Goal: Task Accomplishment & Management: Use online tool/utility

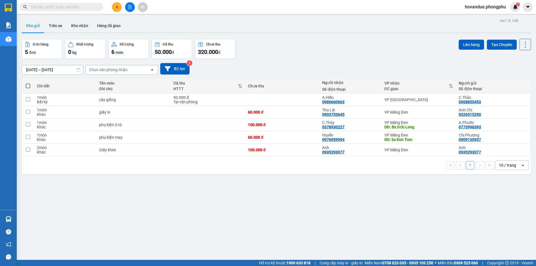
click at [58, 29] on button "Trên xe" at bounding box center [55, 25] width 22 height 13
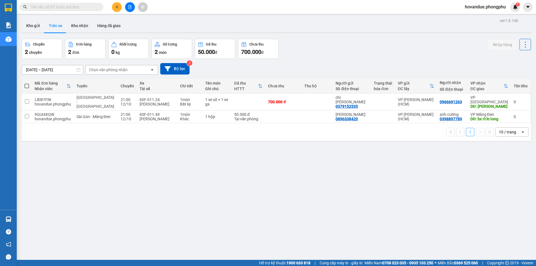
click at [102, 71] on div "Chọn văn phòng nhận" at bounding box center [108, 70] width 39 height 6
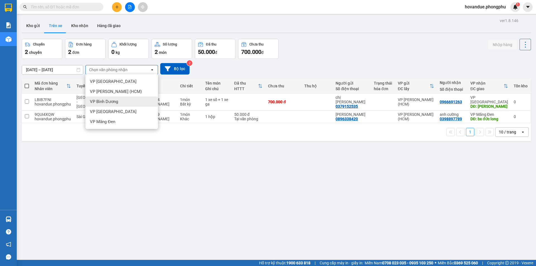
click at [79, 69] on icon at bounding box center [78, 70] width 4 height 4
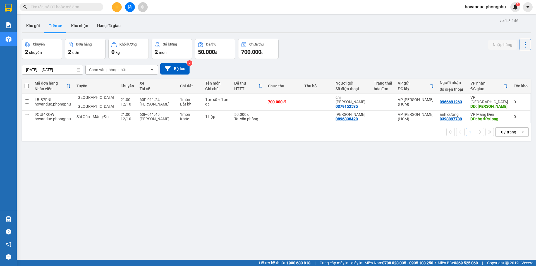
click at [80, 69] on icon at bounding box center [78, 70] width 4 height 4
click at [71, 70] on input "[DATE] – [DATE]" at bounding box center [52, 69] width 61 height 9
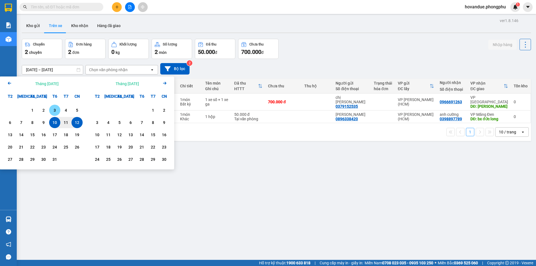
click at [56, 111] on div "3" at bounding box center [55, 110] width 8 height 7
click at [57, 122] on div "10" at bounding box center [55, 122] width 8 height 7
type input "[DATE] – [DATE]"
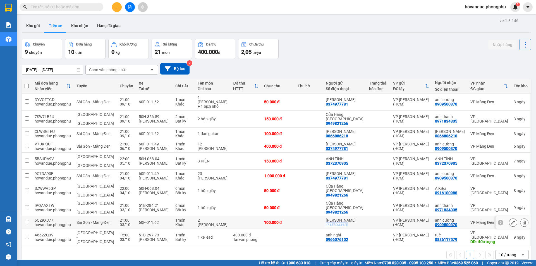
drag, startPoint x: 359, startPoint y: 215, endPoint x: 335, endPoint y: 216, distance: 24.3
click at [335, 216] on td "anh vũ 0374977781" at bounding box center [344, 222] width 43 height 13
checkbox input "true"
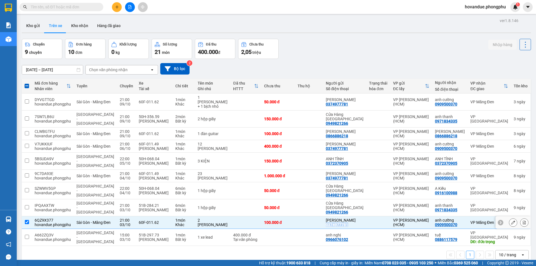
copy div "0374977781"
click at [115, 6] on icon "plus" at bounding box center [117, 7] width 4 height 4
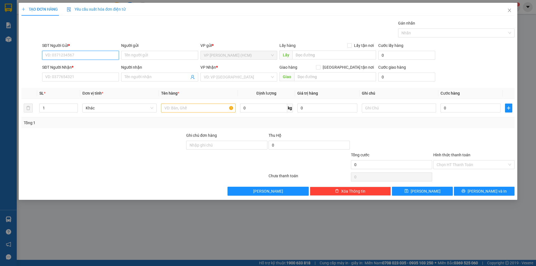
paste input "0374977781"
type input "0374977781"
click at [90, 69] on div "0374977781 - [PERSON_NAME]" at bounding box center [80, 66] width 77 height 9
type input "[PERSON_NAME]"
type input "0909500370"
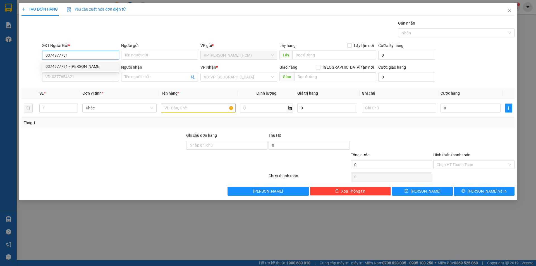
type input "anh cường"
type input "50.000"
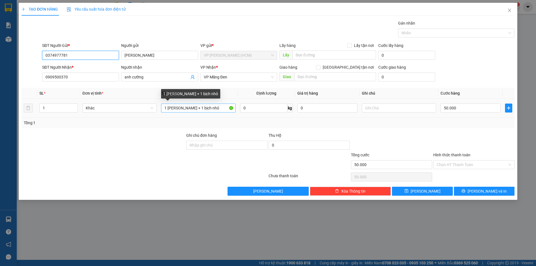
type input "0374977781"
drag, startPoint x: 210, startPoint y: 108, endPoint x: 202, endPoint y: 107, distance: 8.4
click at [202, 107] on input "1 [PERSON_NAME] + 1 bịch nhỏ" at bounding box center [198, 108] width 74 height 9
drag, startPoint x: 191, startPoint y: 107, endPoint x: 160, endPoint y: 107, distance: 31.0
click at [160, 107] on td "1 [PERSON_NAME] + 1 bịch nhỏ" at bounding box center [198, 108] width 79 height 19
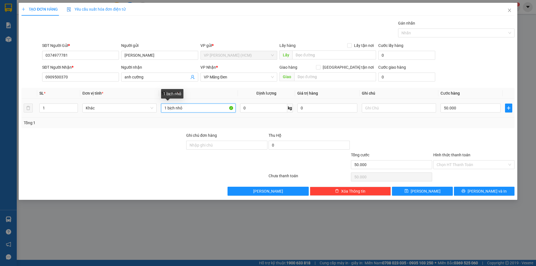
click at [194, 107] on input "1 bịch nhỏ" at bounding box center [198, 108] width 74 height 9
type input "1 bịch nhỏ sơn"
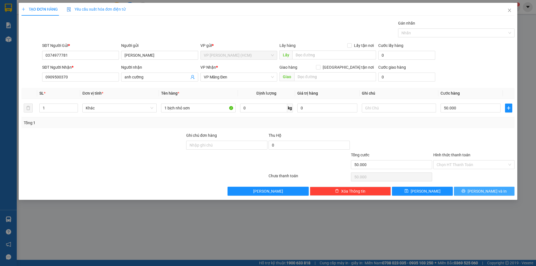
click at [472, 190] on button "[PERSON_NAME] và In" at bounding box center [484, 191] width 61 height 9
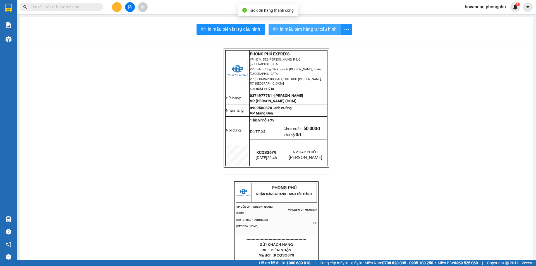
click at [320, 31] on span "In mẫu tem hàng tự cấu hình" at bounding box center [308, 29] width 57 height 7
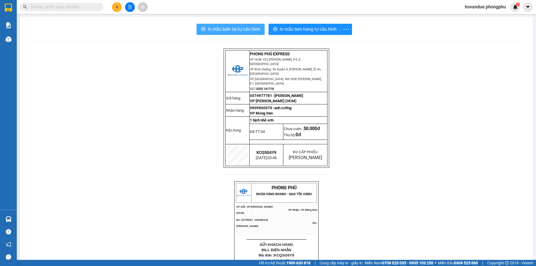
click at [232, 25] on button "In mẫu biên lai tự cấu hình" at bounding box center [230, 29] width 68 height 11
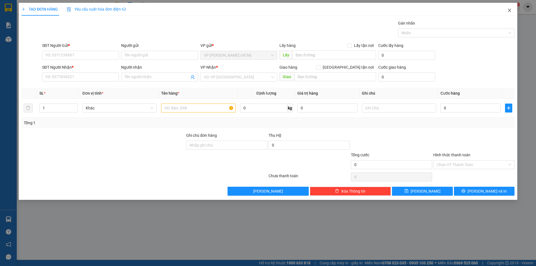
click at [510, 10] on icon "close" at bounding box center [509, 10] width 3 height 3
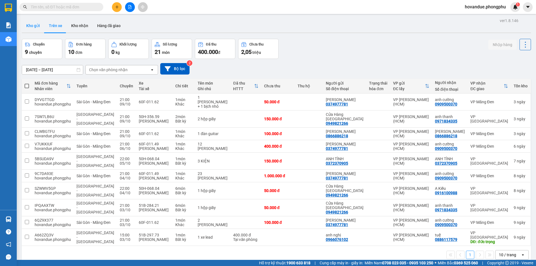
click at [34, 26] on button "Kho gửi" at bounding box center [33, 25] width 23 height 13
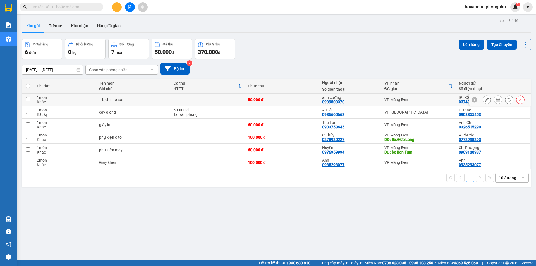
click at [218, 100] on td at bounding box center [208, 99] width 75 height 13
checkbox input "true"
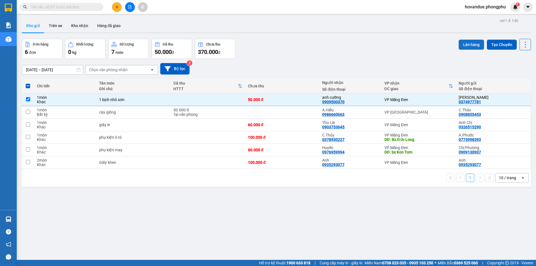
click at [467, 46] on button "Lên hàng" at bounding box center [471, 45] width 25 height 10
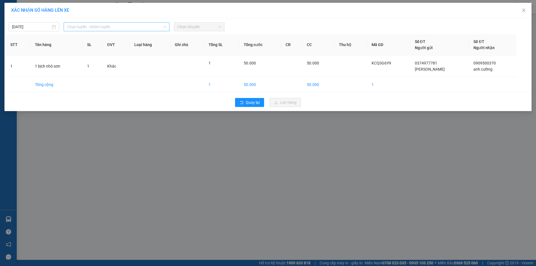
click at [150, 25] on span "Chọn tuyến - nhóm tuyến" at bounding box center [116, 27] width 99 height 8
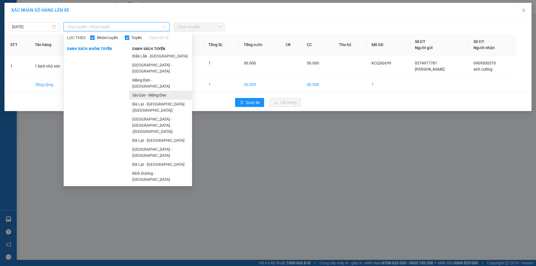
click at [145, 91] on li "Sài Gòn - Măng Đen" at bounding box center [160, 95] width 63 height 9
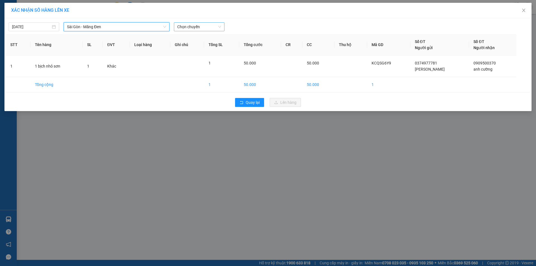
click at [205, 28] on span "Chọn chuyến" at bounding box center [199, 27] width 44 height 8
click at [207, 47] on div "21:00 - 60F-011.49" at bounding box center [199, 47] width 44 height 6
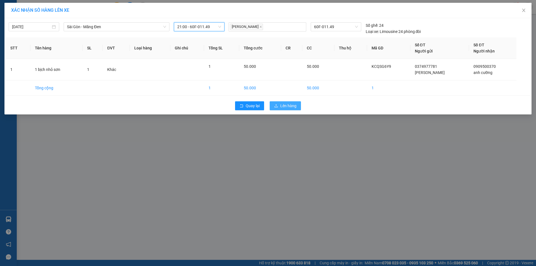
click at [279, 102] on button "Lên hàng" at bounding box center [285, 105] width 31 height 9
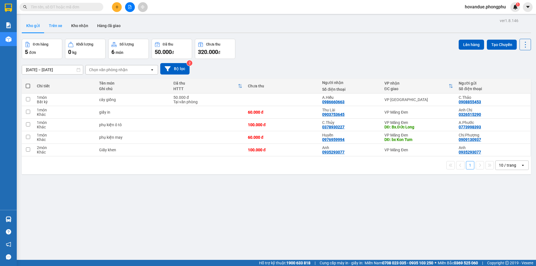
click at [59, 24] on button "Trên xe" at bounding box center [55, 25] width 22 height 13
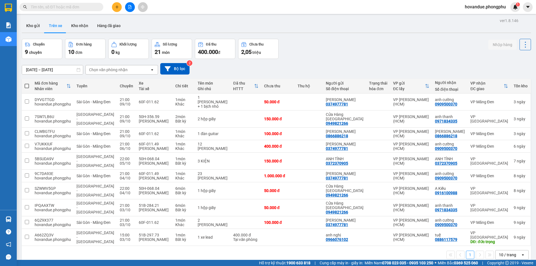
click at [79, 69] on icon at bounding box center [78, 70] width 4 height 4
click at [72, 70] on input "[DATE] – [DATE]" at bounding box center [52, 69] width 61 height 9
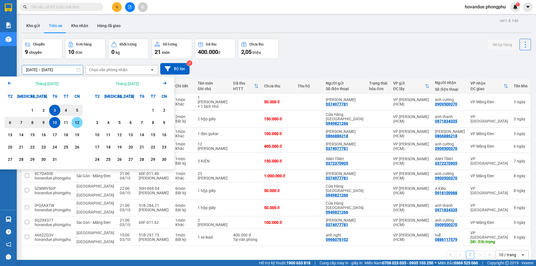
click at [73, 122] on div "12" at bounding box center [77, 122] width 8 height 7
click at [55, 120] on div "10" at bounding box center [55, 122] width 8 height 7
type input "[DATE] – [DATE]"
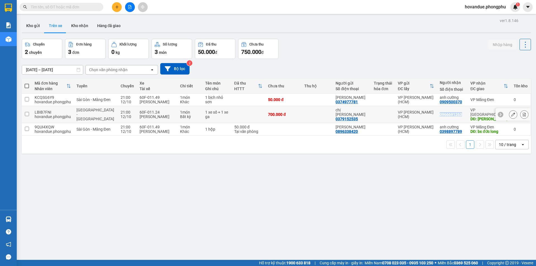
drag, startPoint x: 460, startPoint y: 112, endPoint x: 436, endPoint y: 114, distance: 24.0
click at [440, 114] on div "0966691263" at bounding box center [452, 114] width 25 height 4
checkbox input "true"
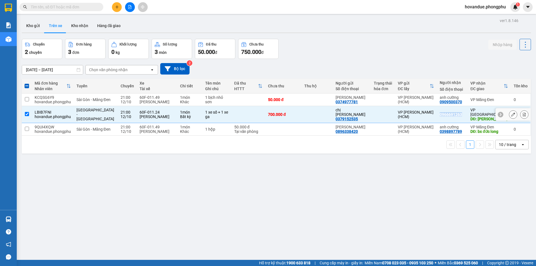
copy div "0966691263"
